Goal: Communication & Community: Answer question/provide support

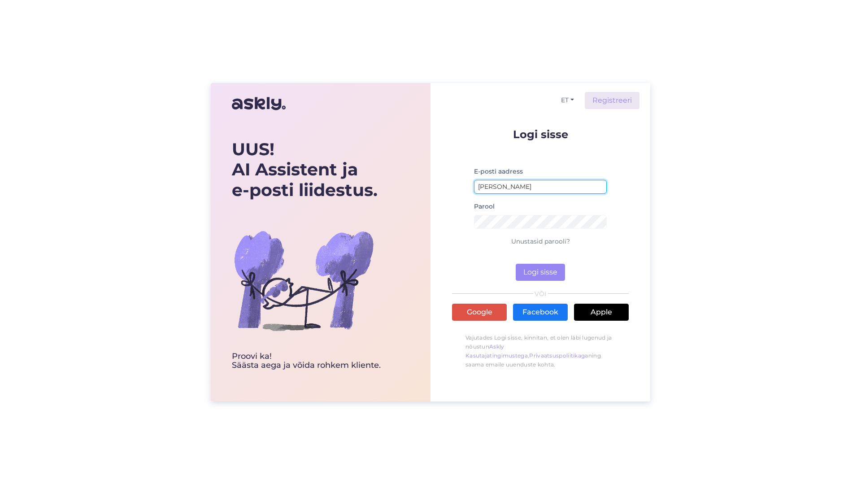
click at [517, 187] on input "[PERSON_NAME]" at bounding box center [540, 187] width 133 height 14
click at [162, 267] on div "UUS! AI Assistent ja e-posti liidestus. Proovi ka! Säästa aega [PERSON_NAME] ro…" at bounding box center [430, 242] width 861 height 484
click at [528, 188] on input "[PERSON_NAME]" at bounding box center [540, 187] width 133 height 14
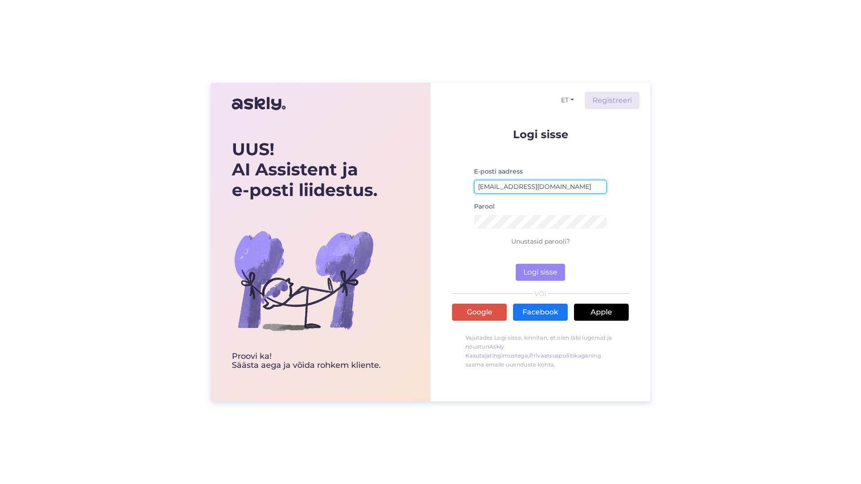
click at [516, 264] on button "Logi sisse" at bounding box center [540, 272] width 49 height 17
click at [692, 240] on div "UUS! AI Assistent ja e-posti liidestus. Proovi ka! Säästa aega [PERSON_NAME] ro…" at bounding box center [430, 242] width 861 height 484
click at [542, 277] on button "Logi sisse" at bounding box center [540, 272] width 49 height 17
type input "[EMAIL_ADDRESS][DOMAIN_NAME]"
click at [700, 200] on div "UUS! AI Assistent ja e-posti liidestus. Proovi ka! Säästa aega [PERSON_NAME] ro…" at bounding box center [430, 242] width 861 height 484
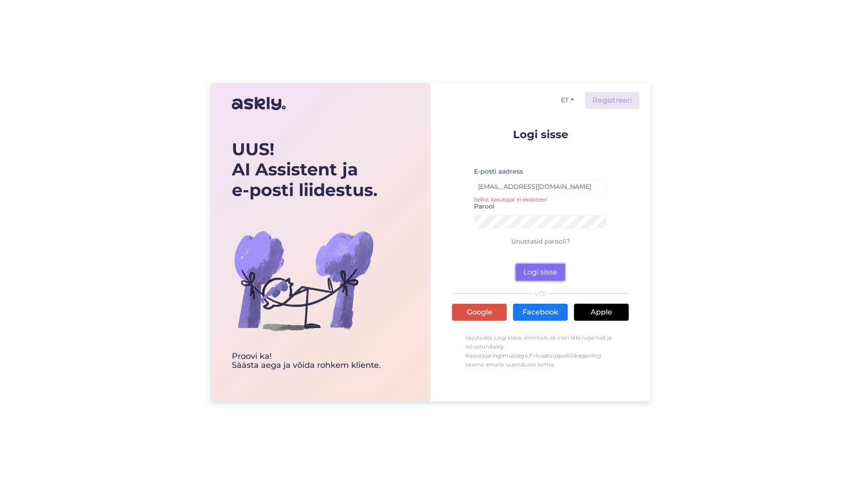
click at [546, 273] on button "Logi sisse" at bounding box center [540, 272] width 49 height 17
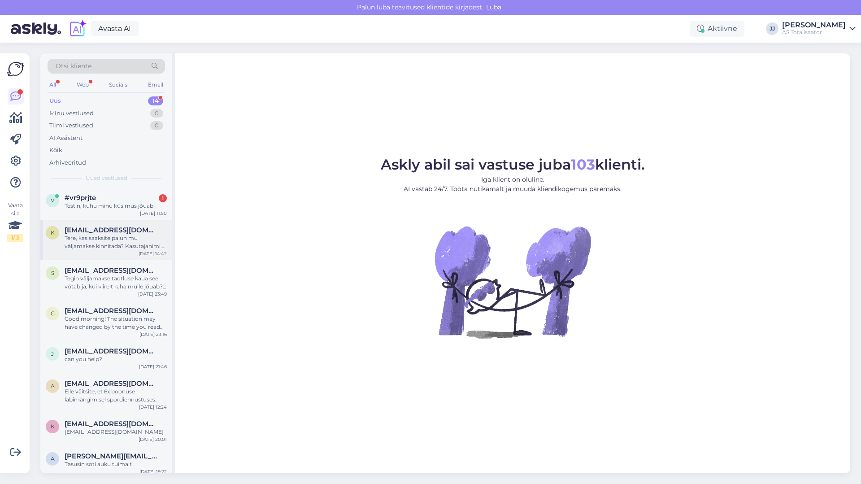
click at [119, 238] on div "Tere, kas saaksite palun mu väljamakse kinnitada? Kasutajanimi on kardom" at bounding box center [116, 242] width 102 height 16
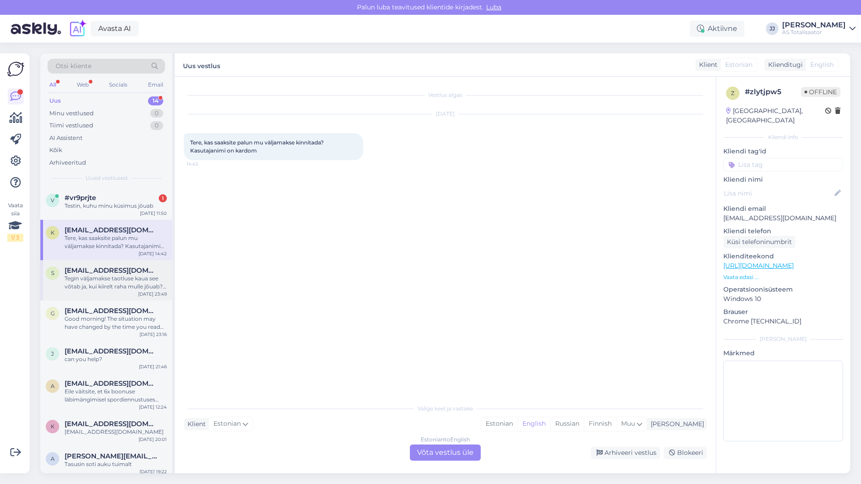
click at [130, 275] on div "Tegin väljamakse taotluse kaua see võtab ja, kui kiirelt raha mulle jõuab? Kus …" at bounding box center [116, 283] width 102 height 16
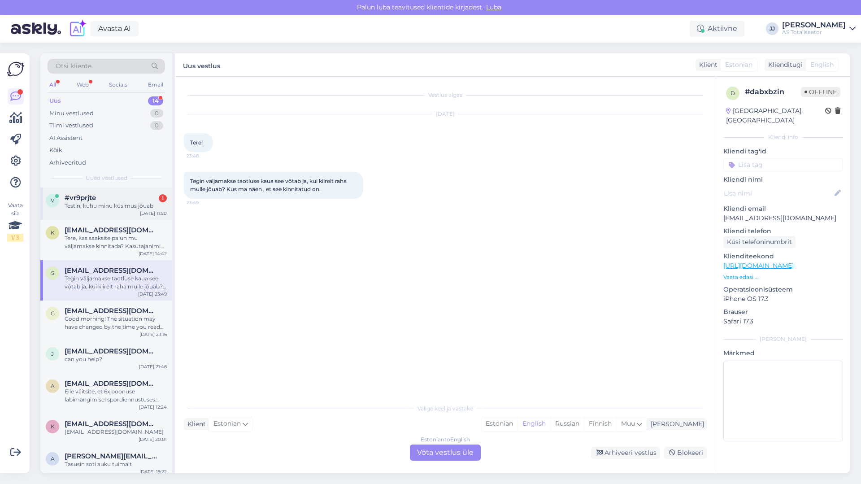
click at [97, 200] on div "#vr9prjte 1" at bounding box center [116, 198] width 102 height 8
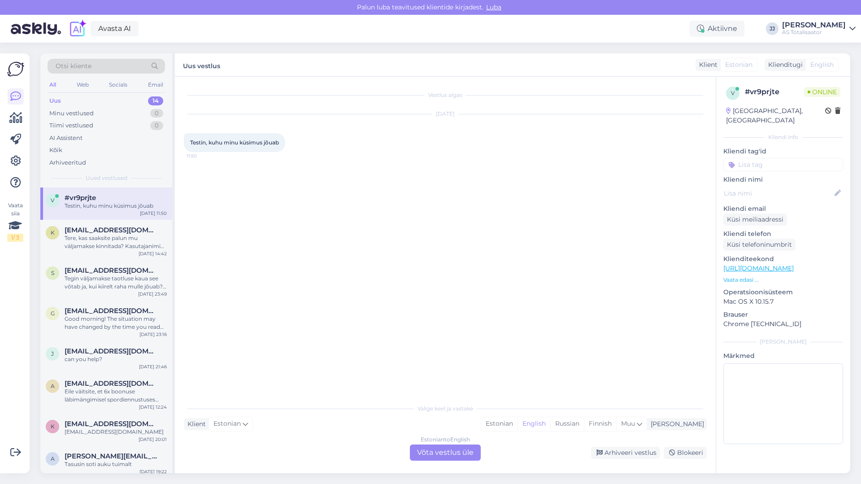
click at [458, 453] on div "Estonian to English Võta vestlus üle" at bounding box center [445, 453] width 71 height 16
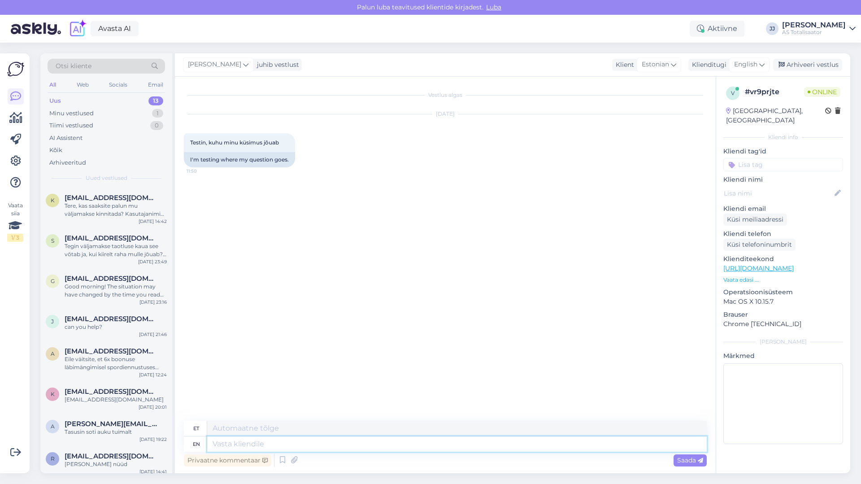
click at [309, 445] on textarea at bounding box center [457, 443] width 500 height 15
click at [293, 429] on textarea at bounding box center [457, 428] width 500 height 15
type textarea "Siia jõudis"
click at [693, 458] on span "Saada" at bounding box center [690, 460] width 26 height 8
click at [690, 457] on span "Saada" at bounding box center [690, 460] width 26 height 8
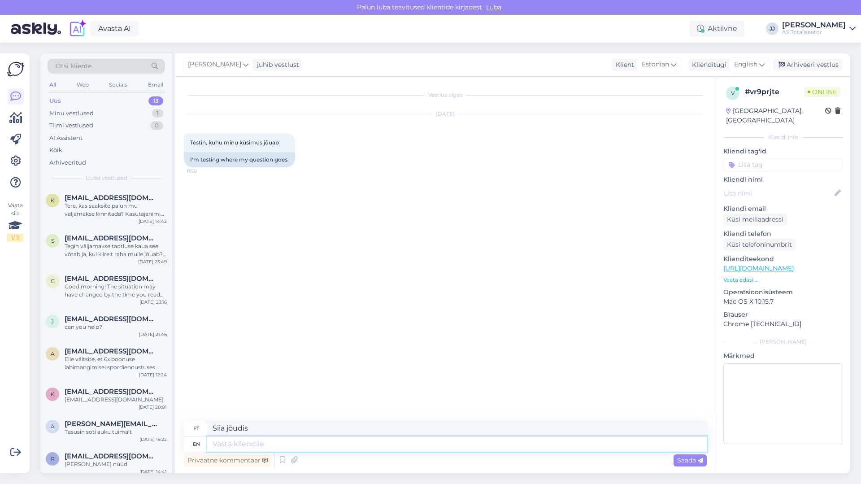
click at [249, 449] on textarea at bounding box center [457, 443] width 500 height 15
type textarea "siia"
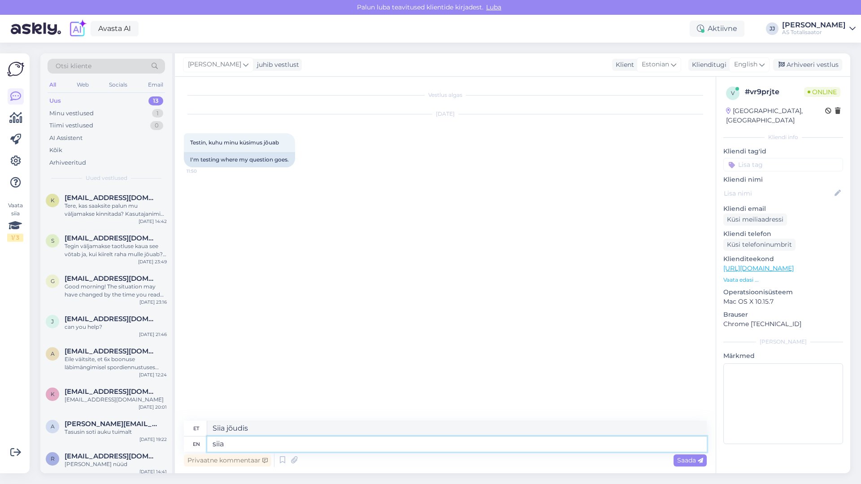
type textarea "siia"
type textarea "siia jõudis"
click at [688, 455] on div "Saada" at bounding box center [690, 460] width 33 height 12
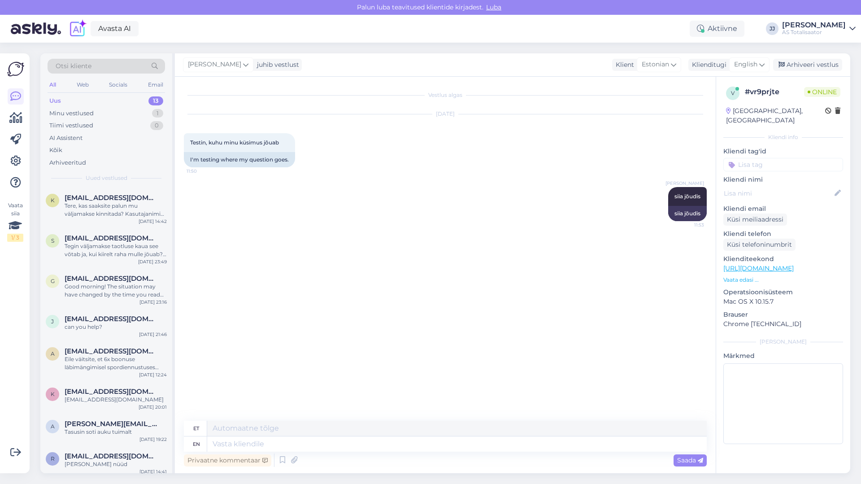
click at [57, 102] on div "Uus" at bounding box center [55, 100] width 12 height 9
click at [17, 159] on icon at bounding box center [15, 161] width 11 height 11
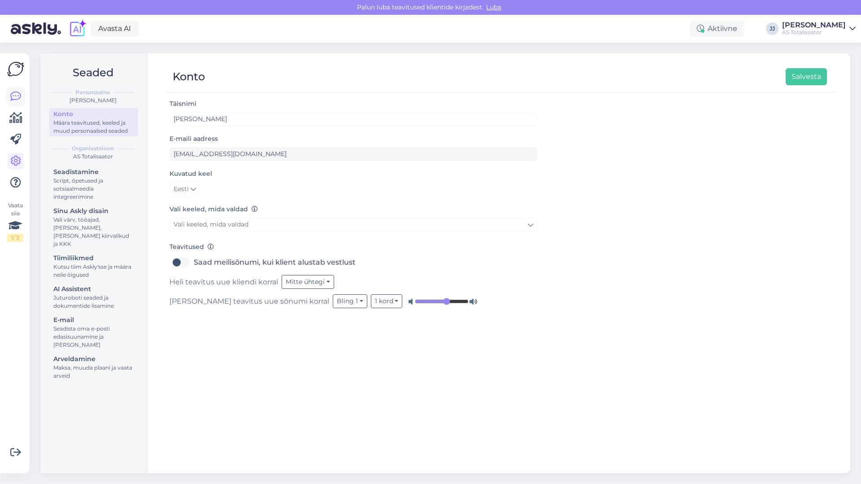
click at [16, 93] on icon at bounding box center [15, 96] width 11 height 11
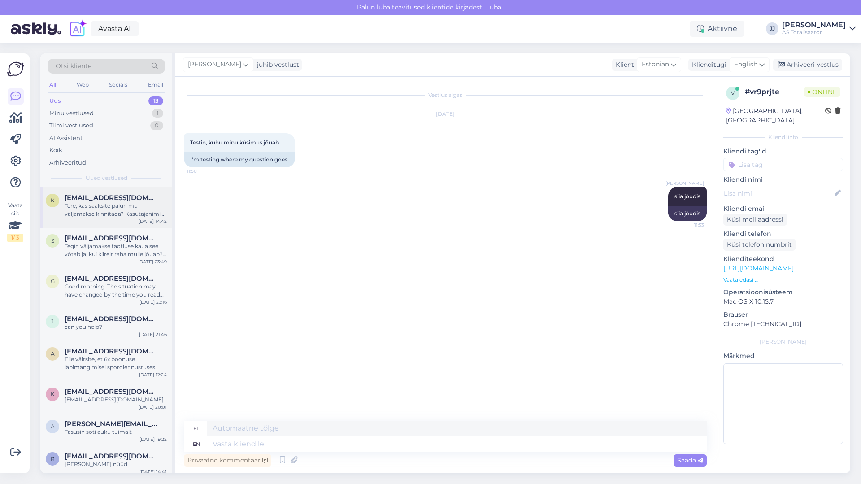
click at [112, 204] on div "Tere, kas saaksite palun mu väljamakse kinnitada? Kasutajanimi on kardom" at bounding box center [116, 210] width 102 height 16
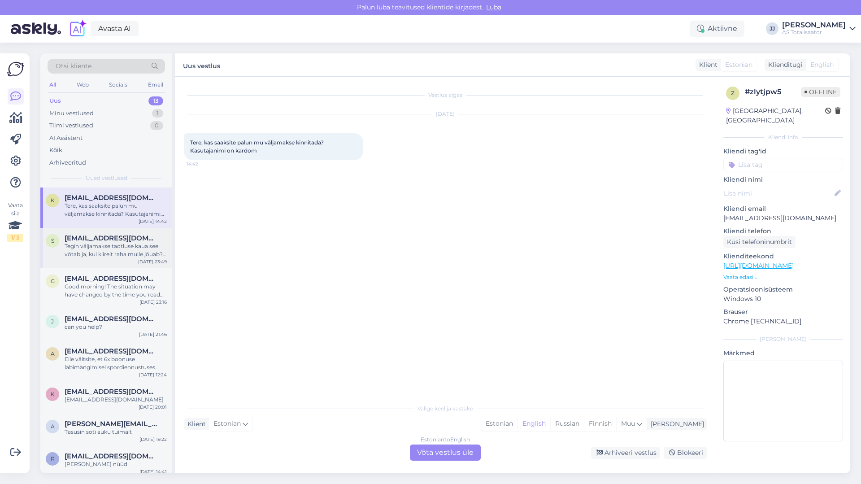
click at [124, 244] on div "Tegin väljamakse taotluse kaua see võtab ja, kui kiirelt raha mulle jõuab? Kus …" at bounding box center [116, 250] width 102 height 16
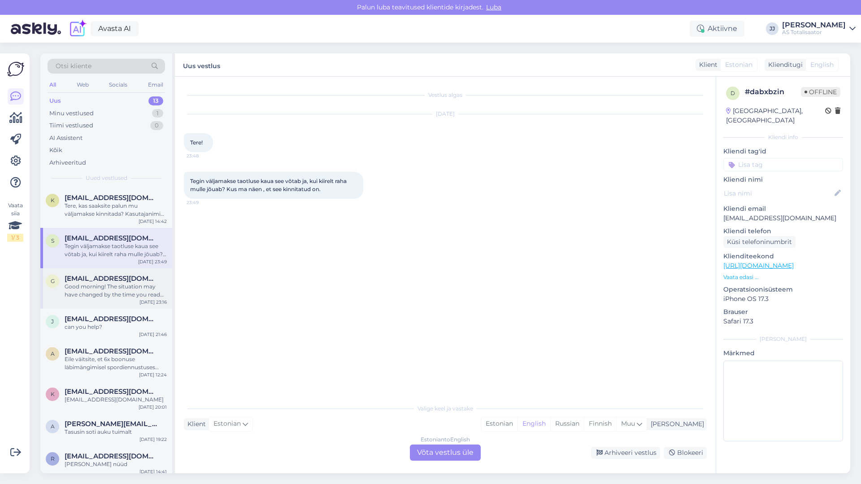
click at [118, 289] on div "Good morning! The situation may have changed by the time you read this message,…" at bounding box center [116, 291] width 102 height 16
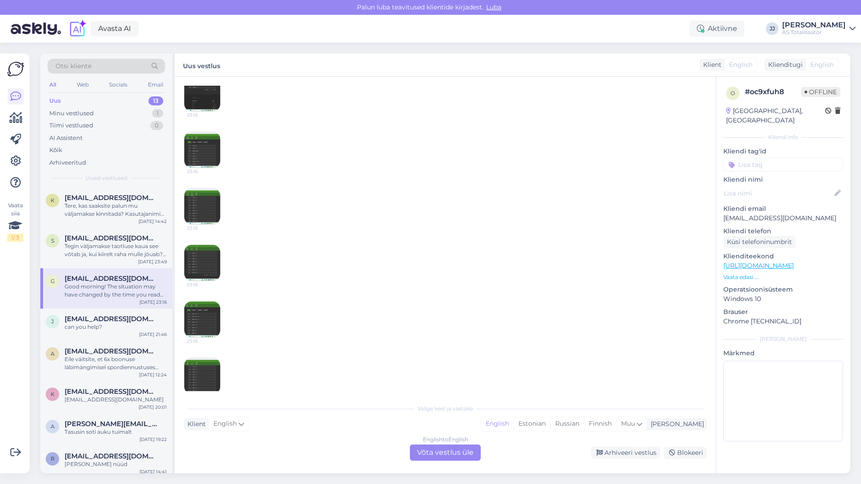
scroll to position [449, 0]
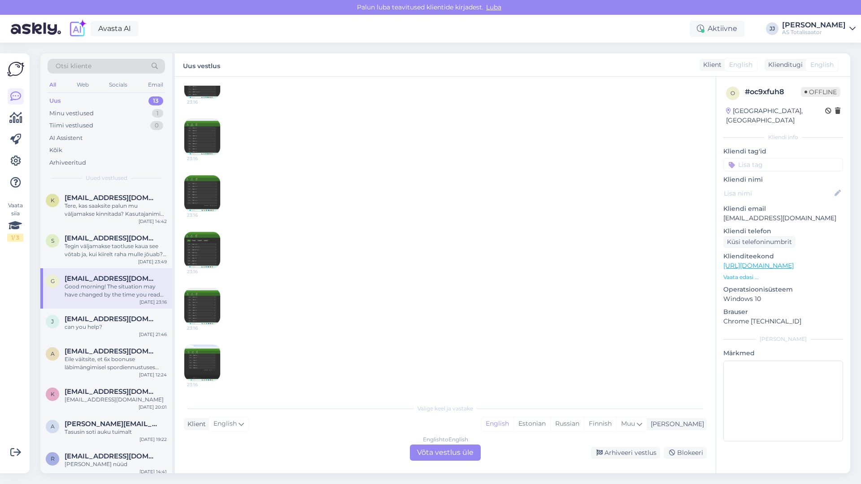
click at [205, 298] on img at bounding box center [202, 306] width 36 height 36
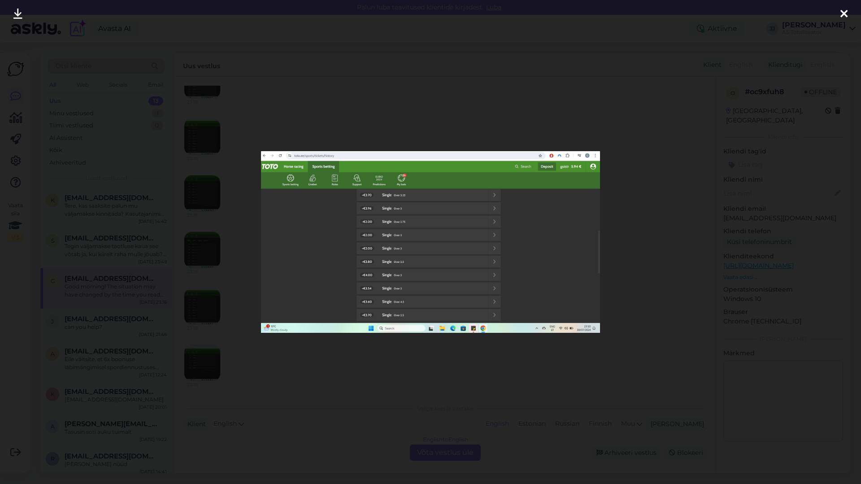
click at [679, 124] on div at bounding box center [430, 242] width 861 height 484
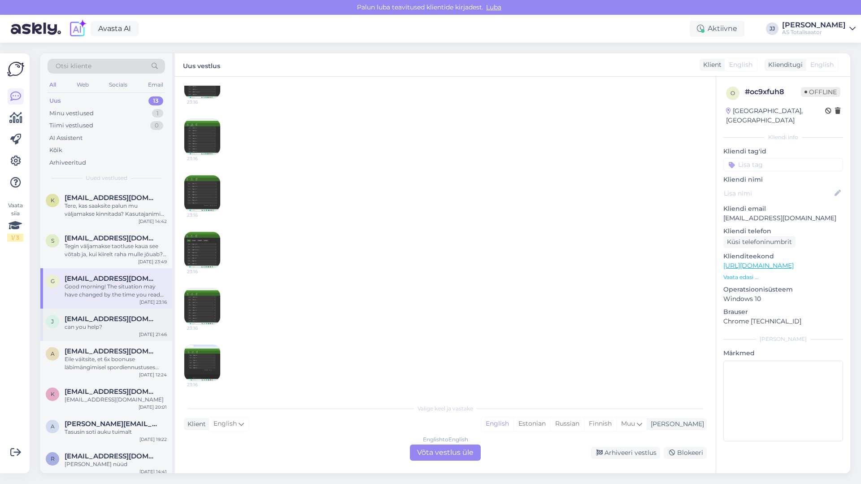
click at [94, 324] on div "can you help?" at bounding box center [116, 327] width 102 height 8
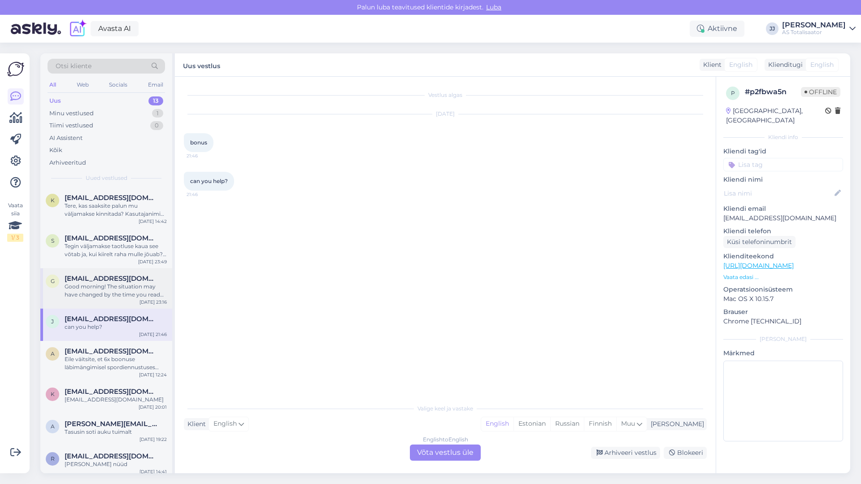
click at [105, 286] on div "Good morning! The situation may have changed by the time you read this message,…" at bounding box center [116, 291] width 102 height 16
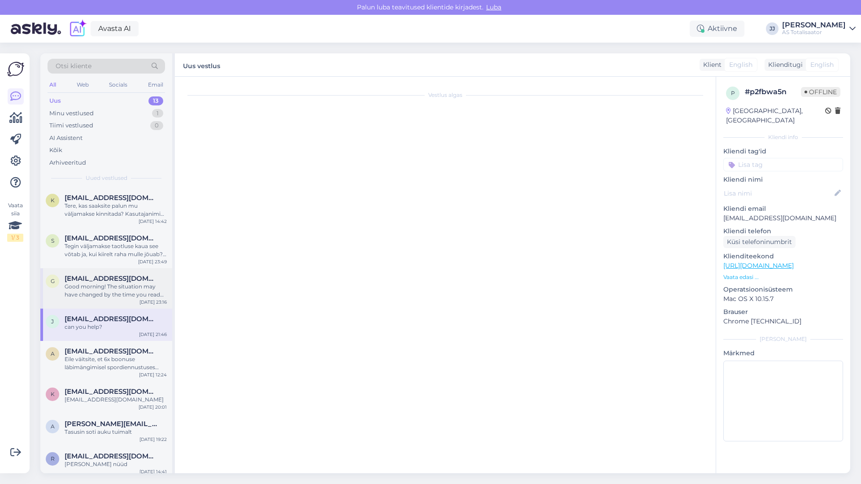
scroll to position [19, 0]
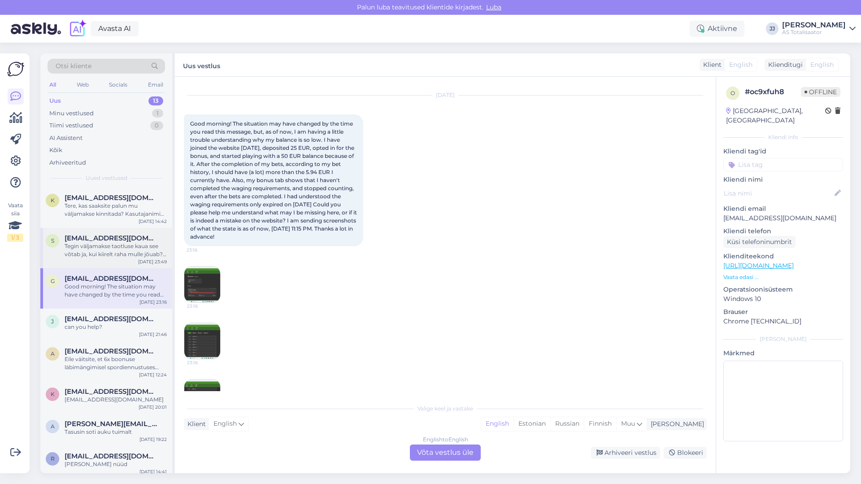
click at [114, 245] on div "Tegin väljamakse taotluse kaua see võtab ja, kui kiirelt raha mulle jõuab? Kus …" at bounding box center [116, 250] width 102 height 16
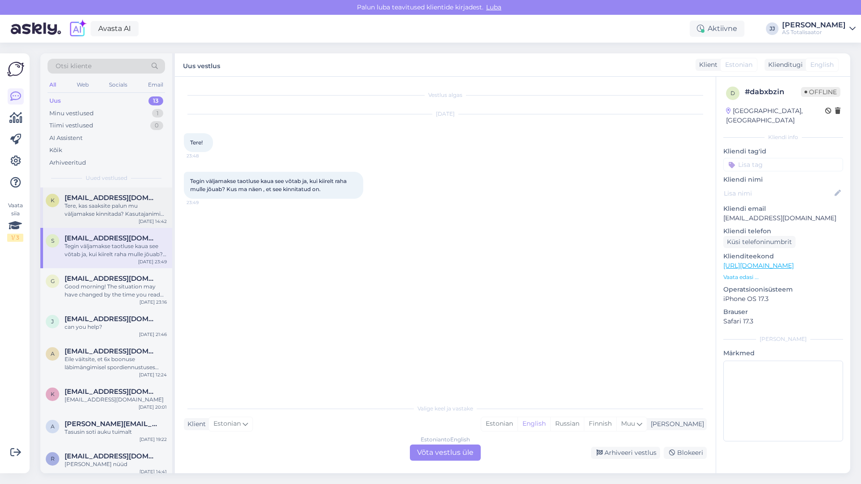
click at [119, 209] on div "Tere, kas saaksite palun mu väljamakse kinnitada? Kasutajanimi on kardom" at bounding box center [116, 210] width 102 height 16
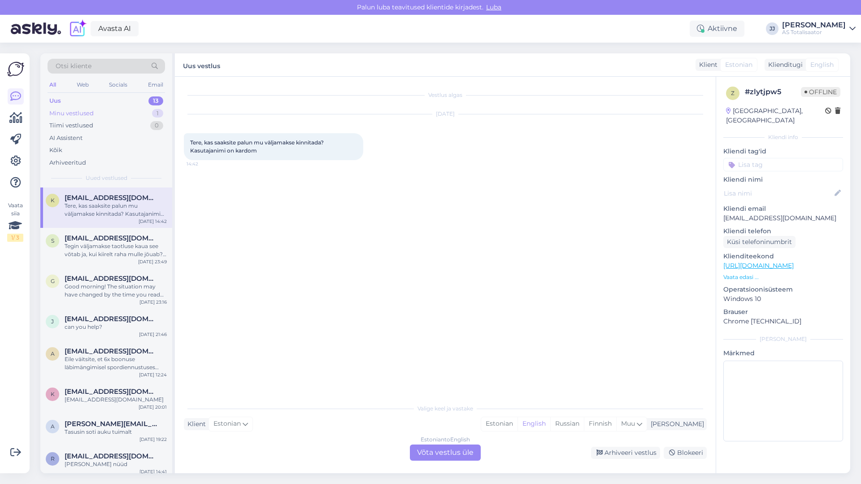
click at [82, 115] on div "Minu vestlused" at bounding box center [71, 113] width 44 height 9
